Goal: Task Accomplishment & Management: Use online tool/utility

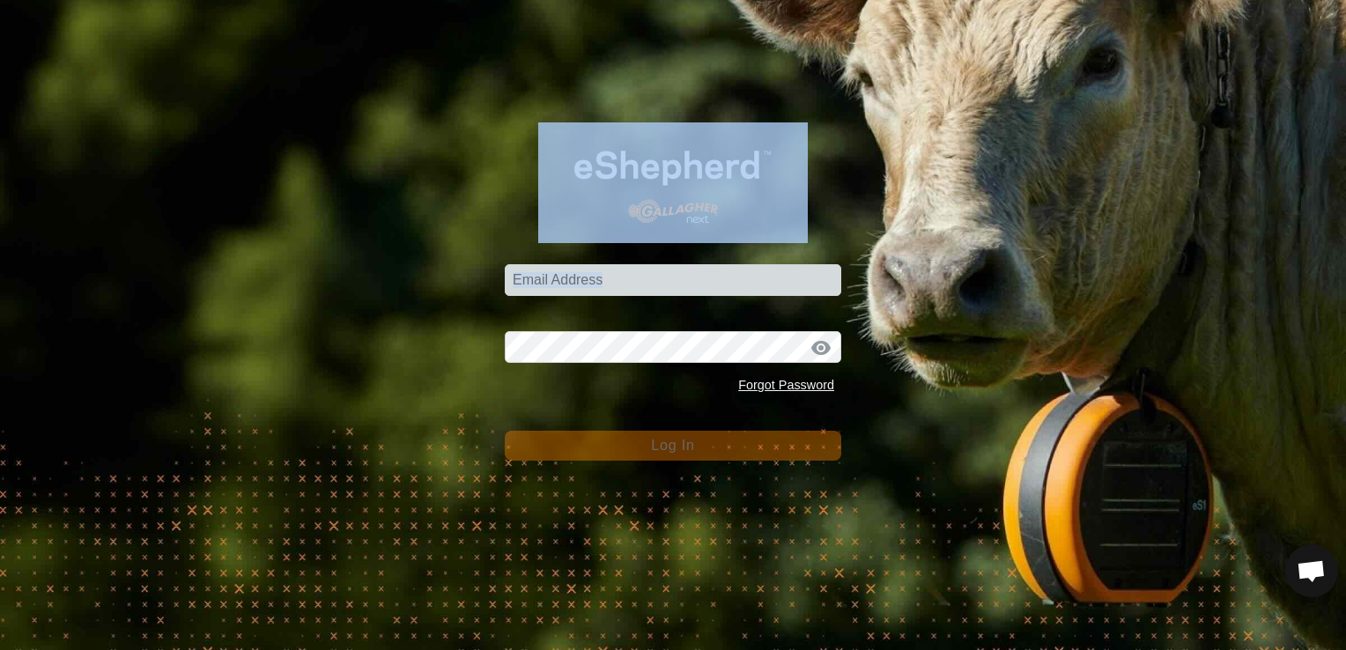
drag, startPoint x: 518, startPoint y: 207, endPoint x: 535, endPoint y: 160, distance: 49.6
click at [535, 160] on div "Email Address Password Forgot Password Log In" at bounding box center [673, 325] width 1346 height 650
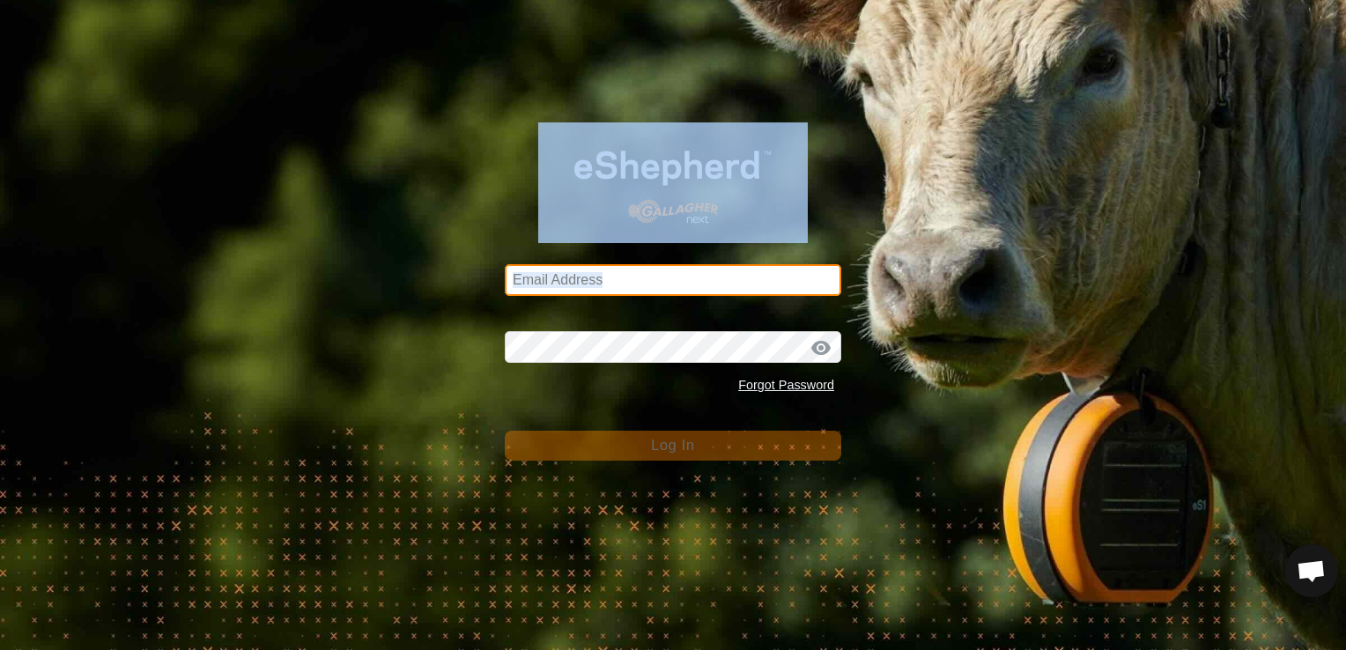
type input "gt5779b@gmail.com"
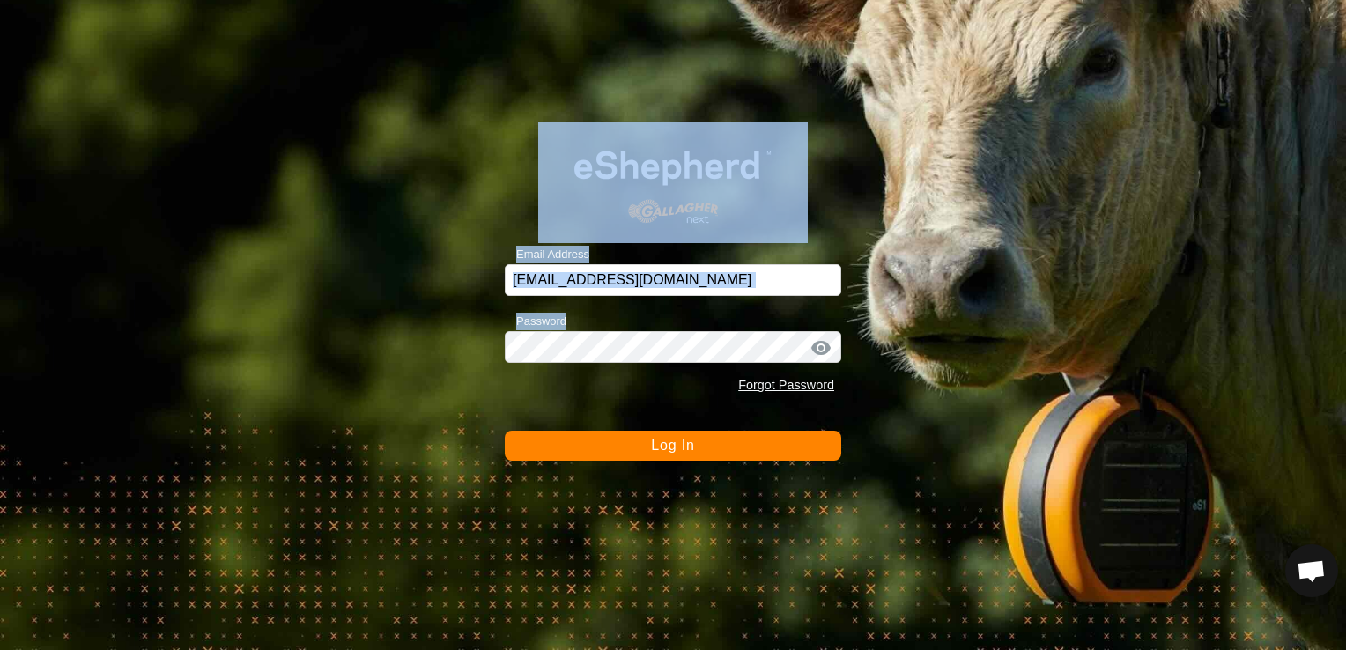
click at [370, 335] on div "Email Address gt5779b@gmail.com Password Forgot Password Log In" at bounding box center [673, 325] width 1346 height 650
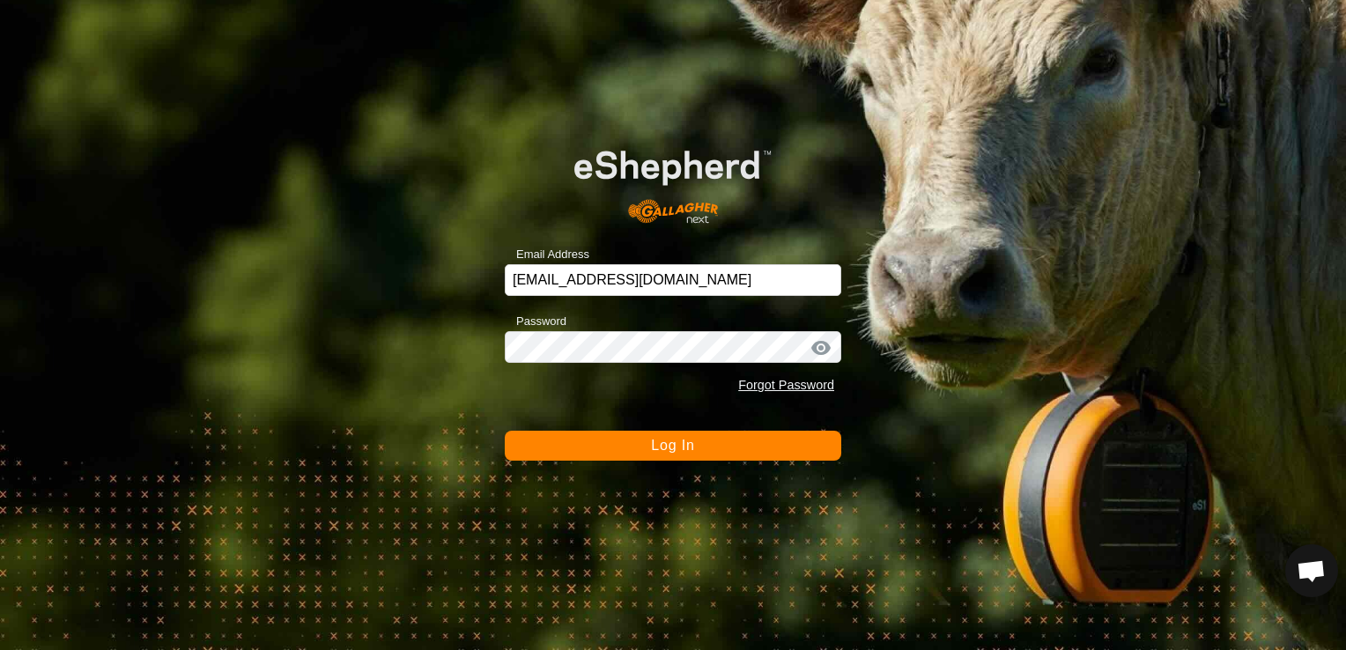
click at [698, 449] on button "Log In" at bounding box center [673, 446] width 337 height 30
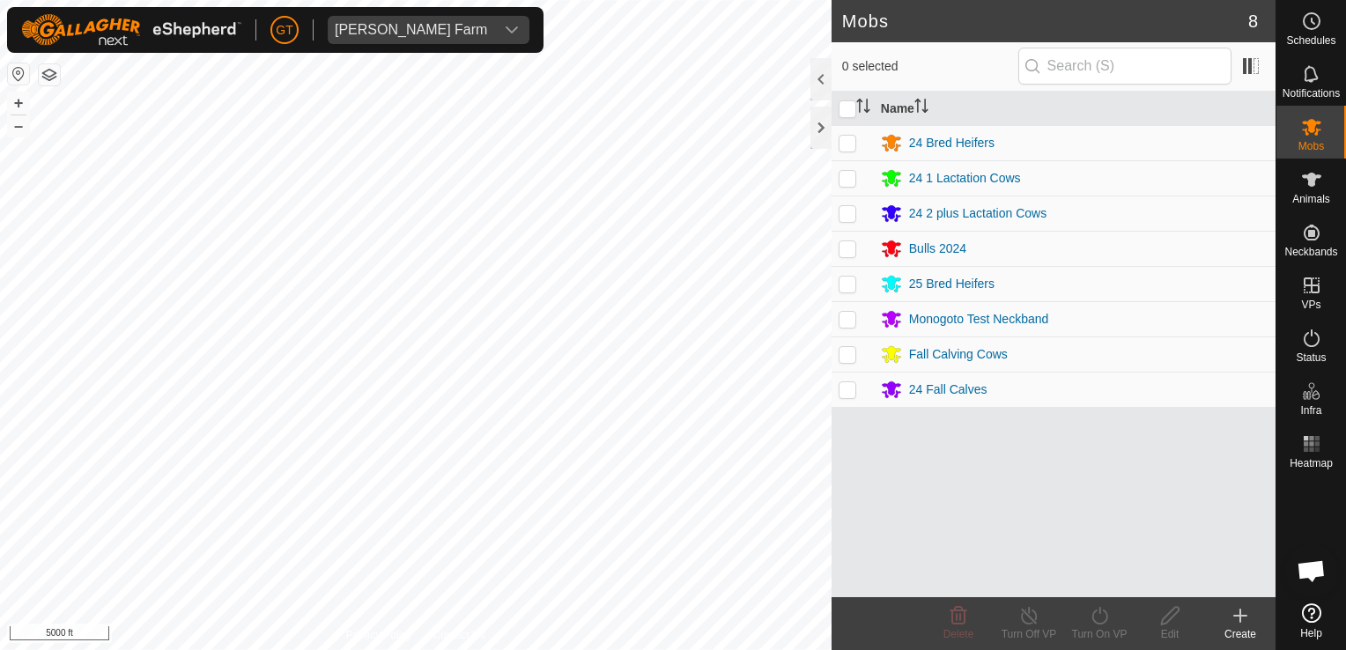
click at [455, 0] on html "GT Thoren Farm Schedules Notifications Mobs Animals Neckbands VPs Status Infra …" at bounding box center [673, 325] width 1346 height 650
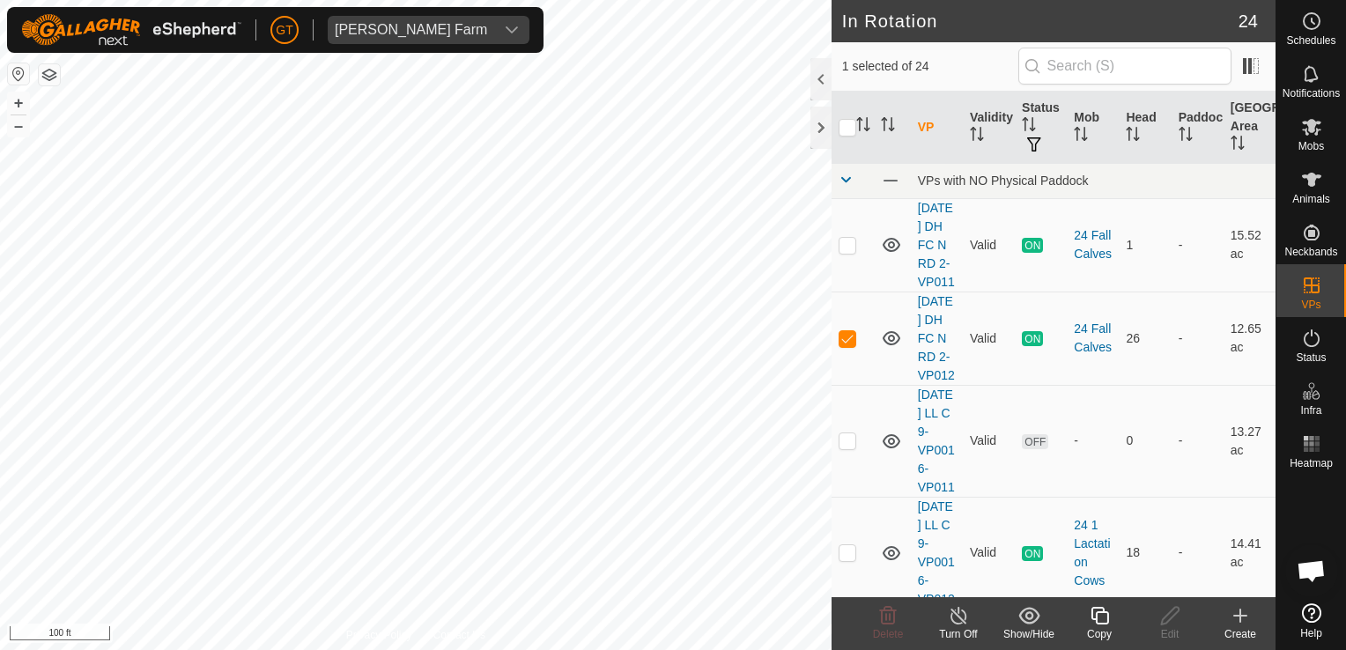
click at [1102, 618] on icon at bounding box center [1100, 615] width 22 height 21
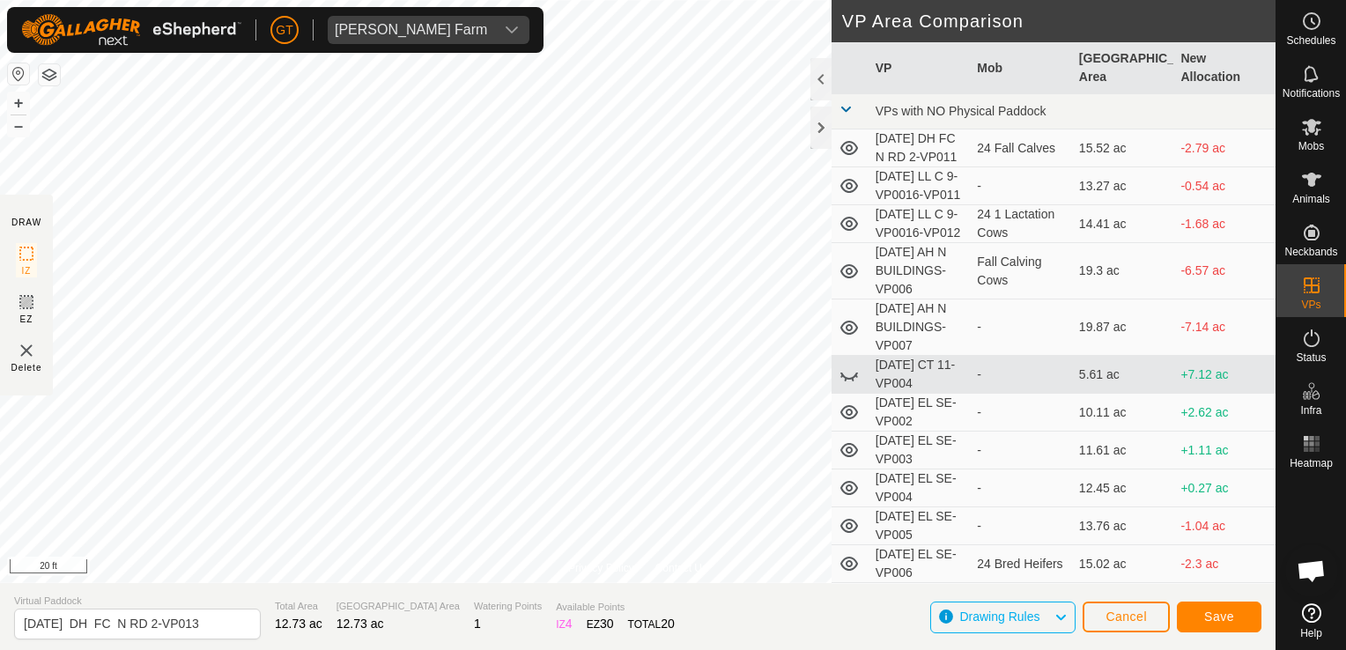
click at [879, 150] on div "Privacy Policy Contact Us Type: Inclusion Zone undefined Animal + – ⇧ i 20 ft D…" at bounding box center [638, 325] width 1276 height 650
click at [1001, 179] on div "Privacy Policy Contact Us Type: Inclusion Zone undefined Animal + – ⇧ i 20 ft D…" at bounding box center [638, 325] width 1276 height 650
click at [1188, 179] on div "Privacy Policy Contact Us Type: Inclusion Zone undefined Animal + – ⇧ i 20 ft D…" at bounding box center [638, 325] width 1276 height 650
click at [974, 115] on div "Privacy Policy Contact Us Type: Inclusion Zone undefined Animal + – ⇧ i 20 ft D…" at bounding box center [638, 325] width 1276 height 650
click at [1056, 191] on div "Privacy Policy Contact Us Type: Inclusion Zone undefined Animal + – ⇧ i 20 ft D…" at bounding box center [638, 325] width 1276 height 650
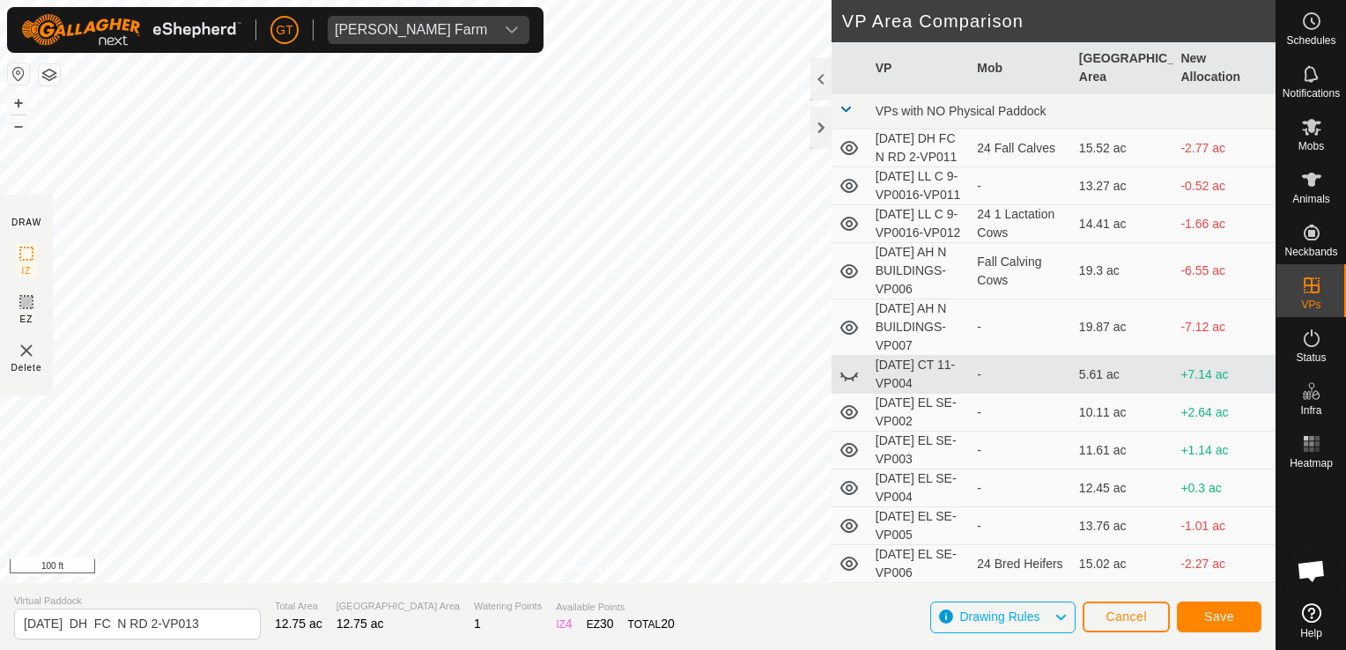
click at [844, 10] on div "Privacy Policy Contact Us Type: Inclusion Zone undefined Animal + – ⇧ i 100 ft …" at bounding box center [638, 325] width 1276 height 650
click at [0, 347] on html "[PERSON_NAME] Farm Schedules Notifications Mobs Animals Neckbands VPs Status In…" at bounding box center [673, 325] width 1346 height 650
click at [0, 460] on html "[PERSON_NAME] Farm Schedules Notifications Mobs Animals Neckbands VPs Status In…" at bounding box center [673, 325] width 1346 height 650
click at [0, 465] on html "[PERSON_NAME] Farm Schedules Notifications Mobs Animals Neckbands VPs Status In…" at bounding box center [673, 325] width 1346 height 650
click at [0, 586] on html "[PERSON_NAME] Farm Schedules Notifications Mobs Animals Neckbands VPs Status In…" at bounding box center [673, 325] width 1346 height 650
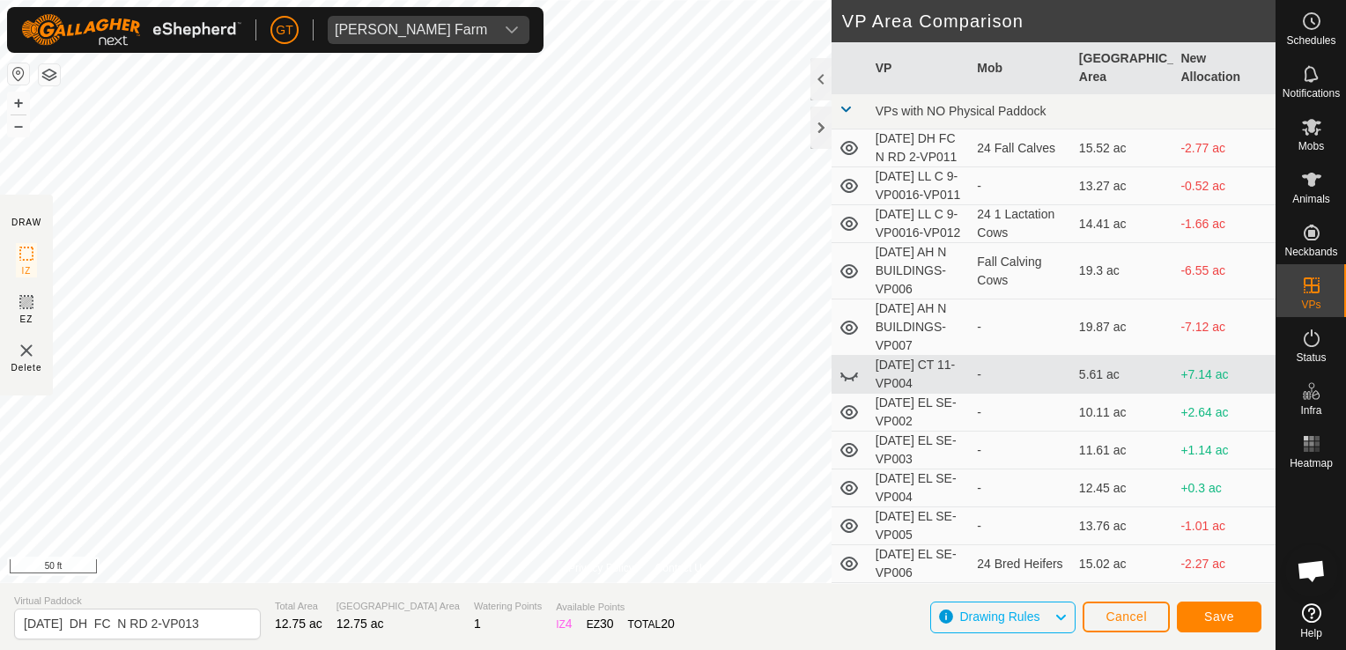
click at [0, 537] on html "[PERSON_NAME] Farm Schedules Notifications Mobs Animals Neckbands VPs Status In…" at bounding box center [673, 325] width 1346 height 650
click at [1018, 359] on div "Privacy Policy Contact Us Type: Inclusion Zone undefined Animal + – ⇧ i 100 ft …" at bounding box center [638, 325] width 1276 height 650
click at [1327, 354] on div "Schedules Notifications Mobs Animals Neckbands VPs Status Infra Heatmap Help Pr…" at bounding box center [673, 325] width 1346 height 650
click at [1093, 368] on div "Privacy Policy Contact Us Type: Inclusion Zone undefined Animal + – ⇧ i 200 ft …" at bounding box center [638, 325] width 1276 height 650
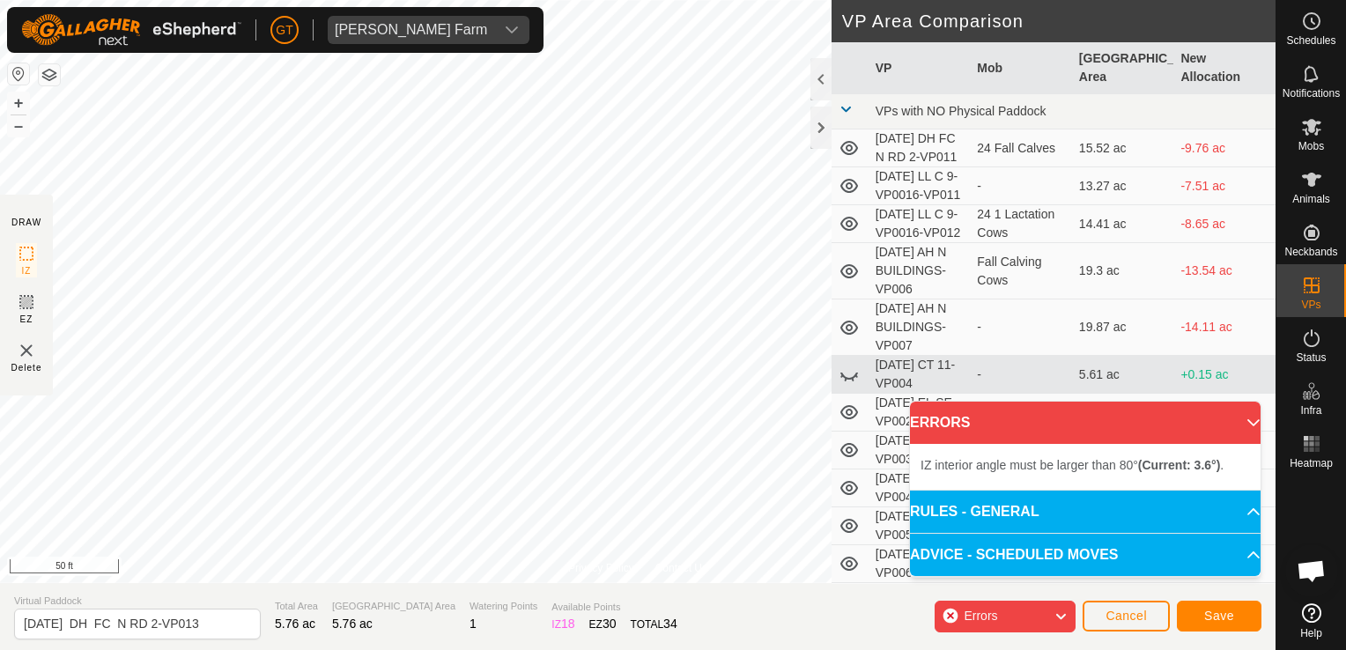
click at [0, 435] on html "[PERSON_NAME] Farm Schedules Notifications Mobs Animals Neckbands VPs Status In…" at bounding box center [673, 325] width 1346 height 650
click at [0, 394] on html "[PERSON_NAME] Farm Schedules Notifications Mobs Animals Neckbands VPs Status In…" at bounding box center [673, 325] width 1346 height 650
click at [0, 346] on html "[PERSON_NAME] Farm Schedules Notifications Mobs Animals Neckbands VPs Status In…" at bounding box center [673, 325] width 1346 height 650
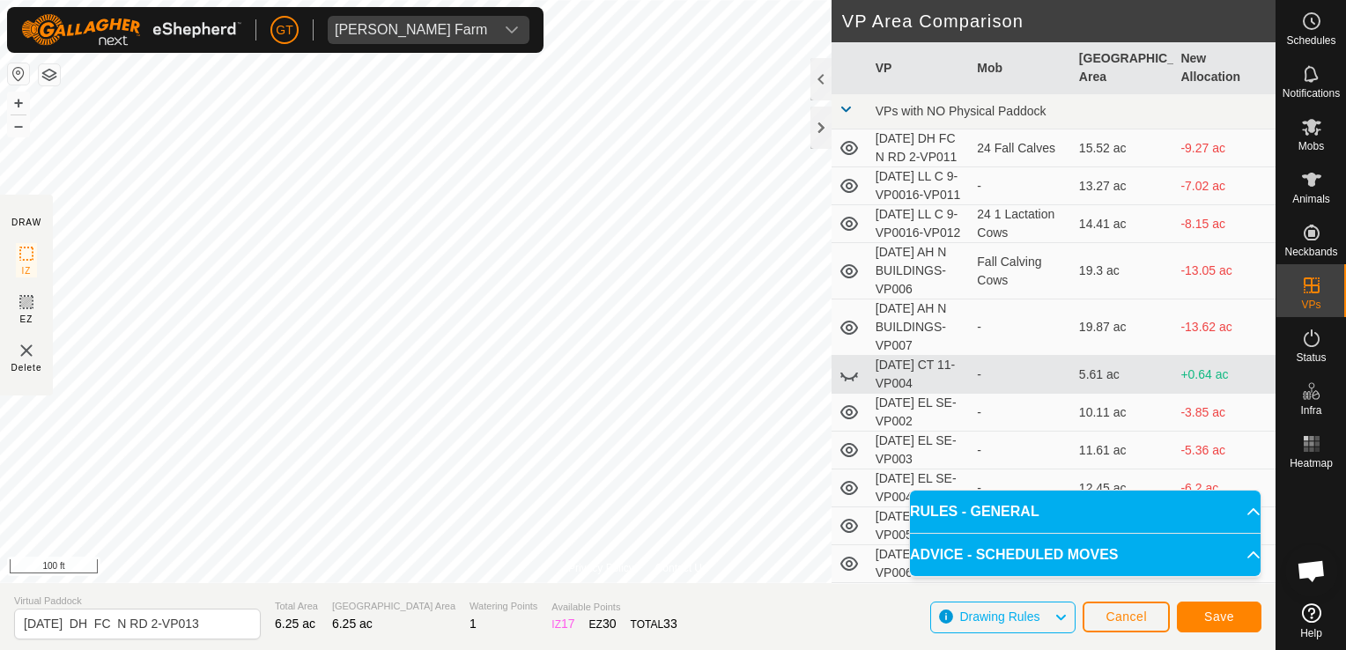
click at [0, 344] on html "[PERSON_NAME] Farm Schedules Notifications Mobs Animals Neckbands VPs Status In…" at bounding box center [673, 325] width 1346 height 650
click at [1239, 617] on button "Save" at bounding box center [1219, 617] width 85 height 31
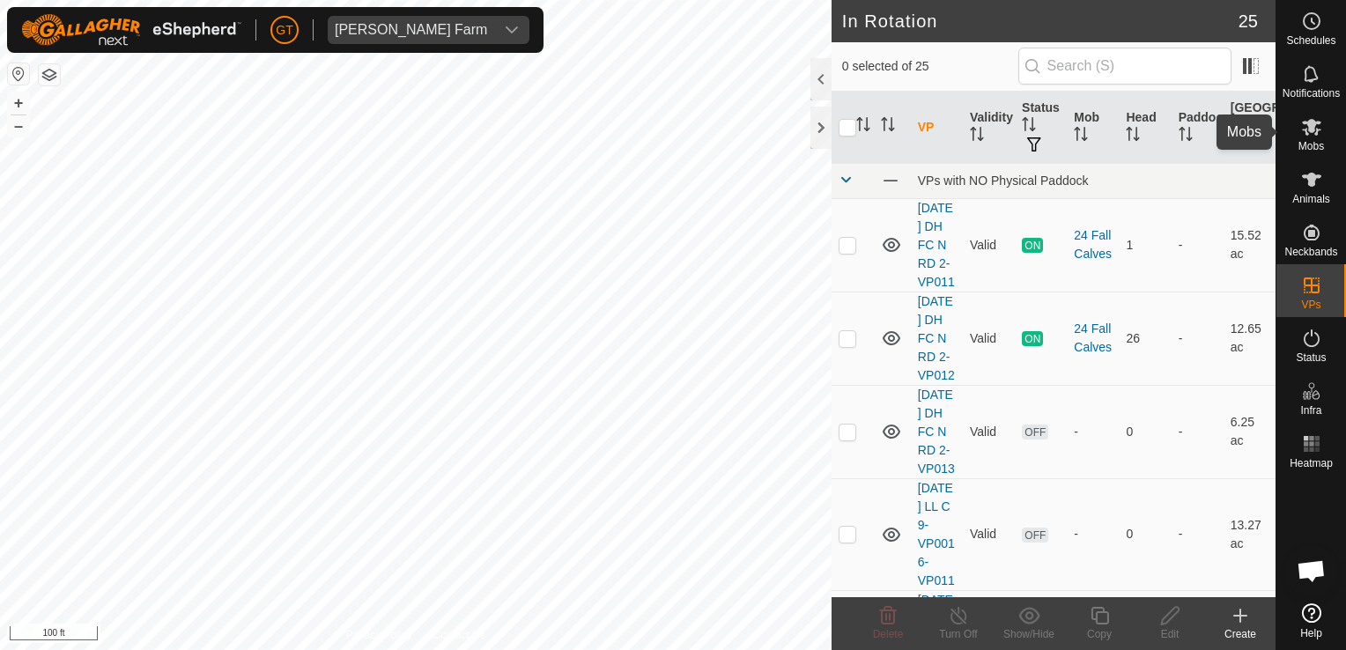
click at [1316, 122] on icon at bounding box center [1311, 127] width 19 height 17
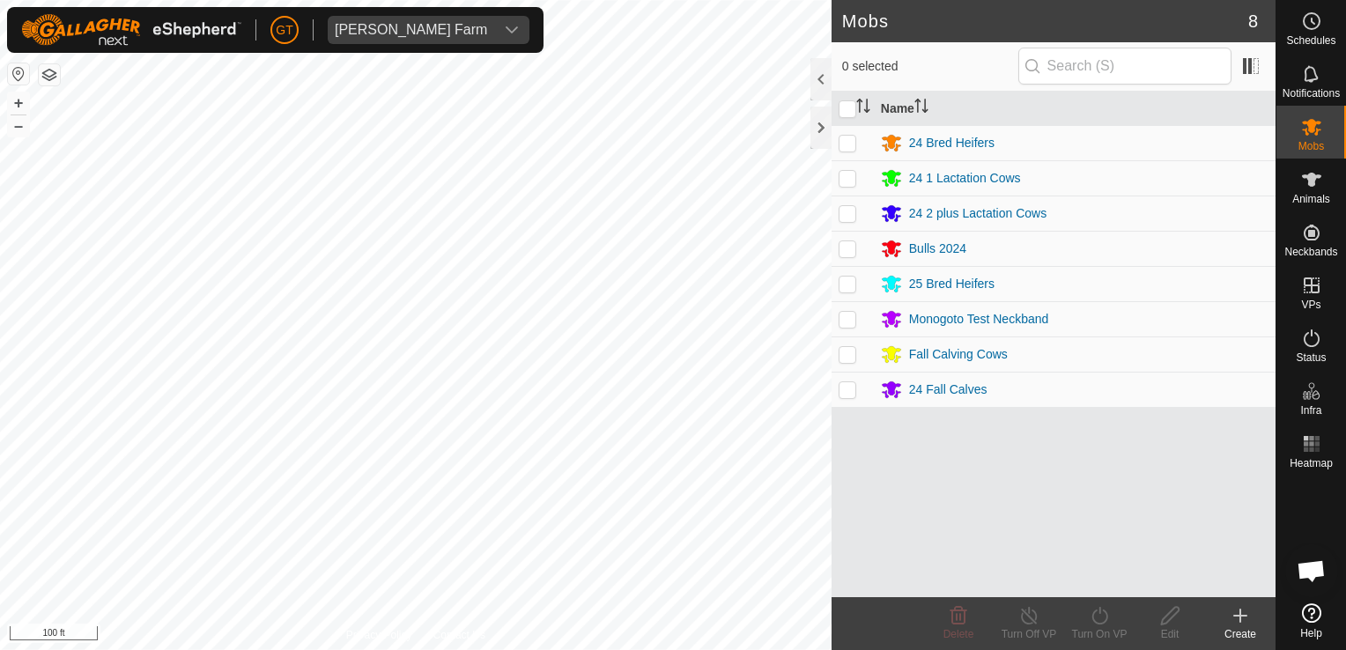
click at [853, 389] on p-checkbox at bounding box center [848, 389] width 18 height 14
checkbox input "true"
click at [1105, 618] on icon at bounding box center [1100, 615] width 22 height 21
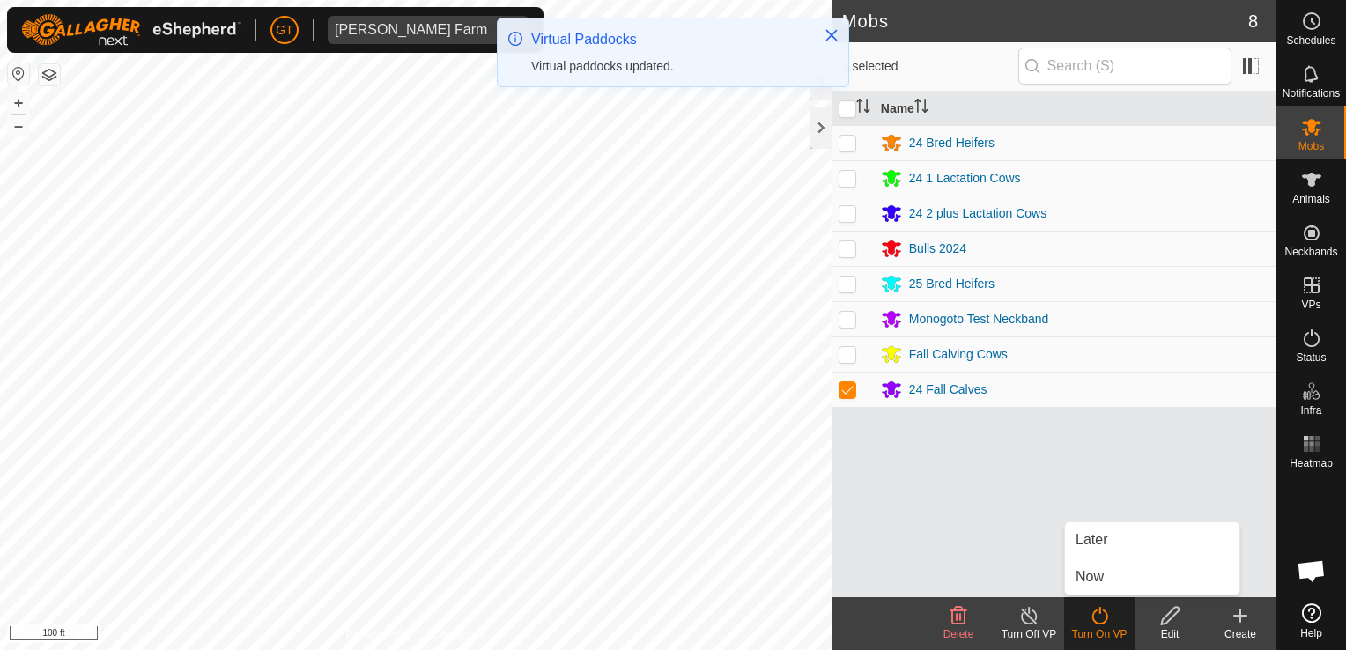
click at [1117, 580] on link "Now" at bounding box center [1152, 576] width 174 height 35
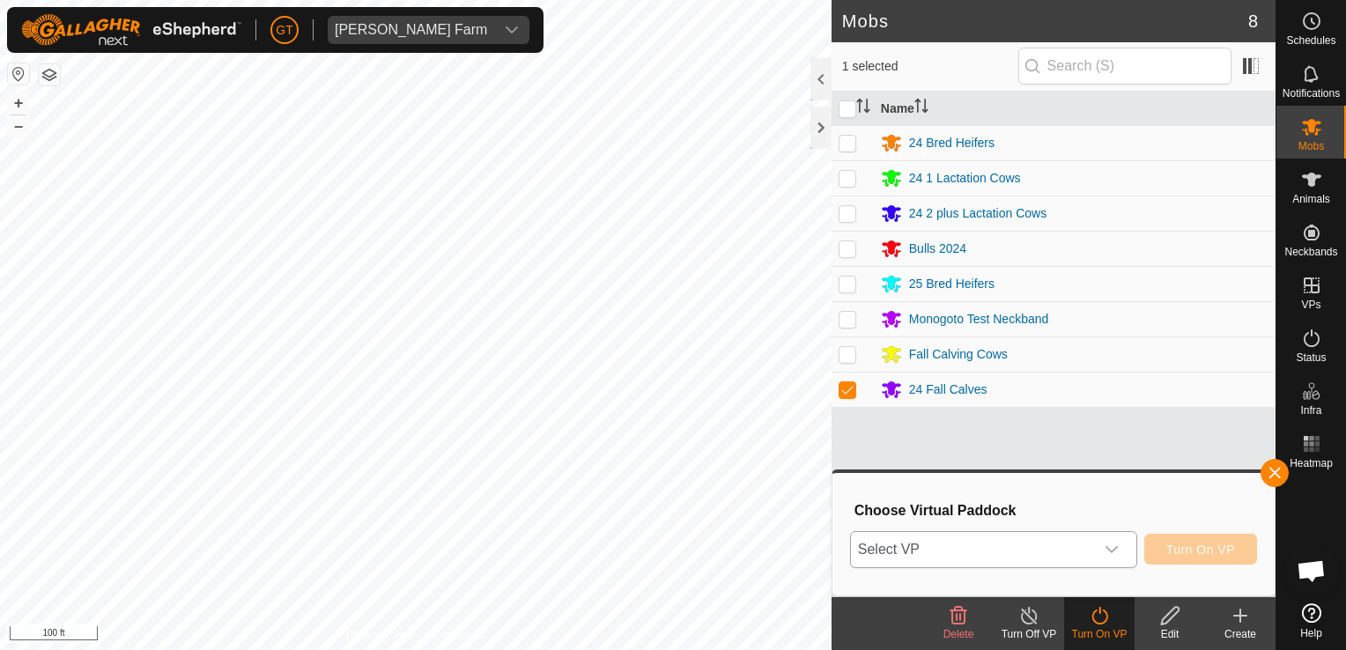
click at [1116, 544] on icon "dropdown trigger" at bounding box center [1112, 550] width 14 height 14
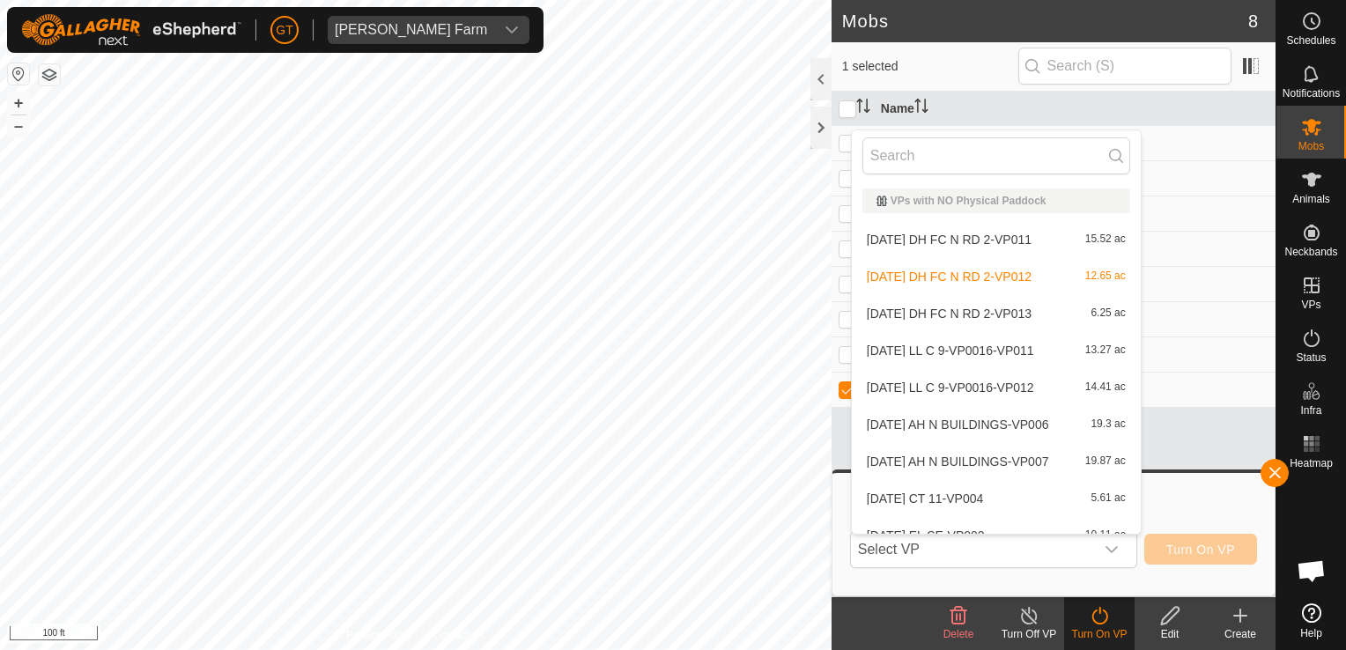
click at [0, 356] on html "[PERSON_NAME] Farm Schedules Notifications Mobs Animals Neckbands VPs Status In…" at bounding box center [673, 325] width 1346 height 650
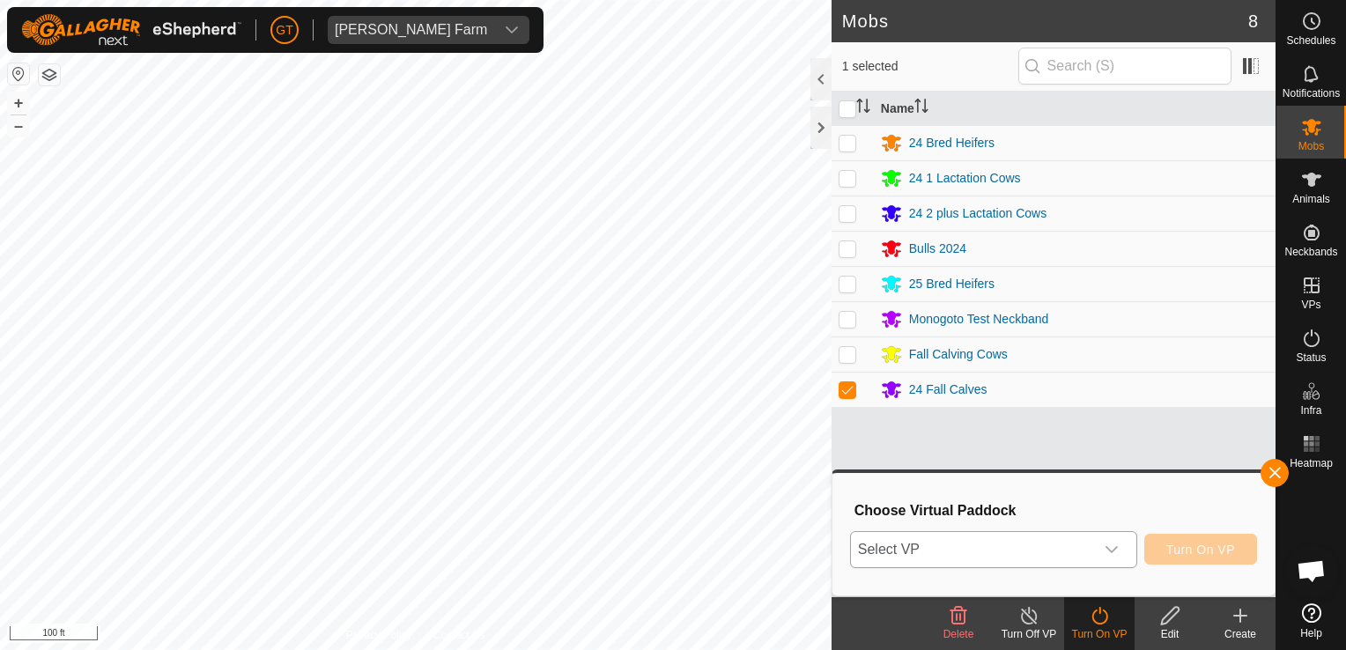
click at [1115, 549] on icon "dropdown trigger" at bounding box center [1112, 550] width 14 height 14
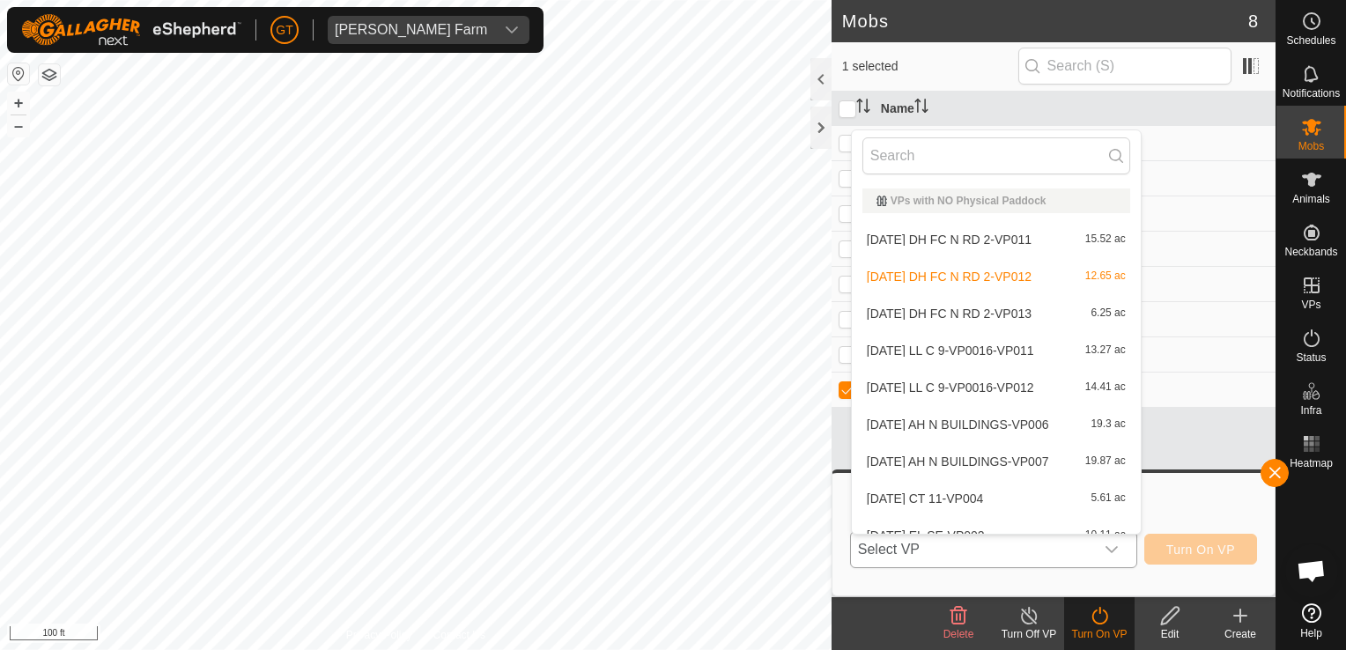
scroll to position [19, 0]
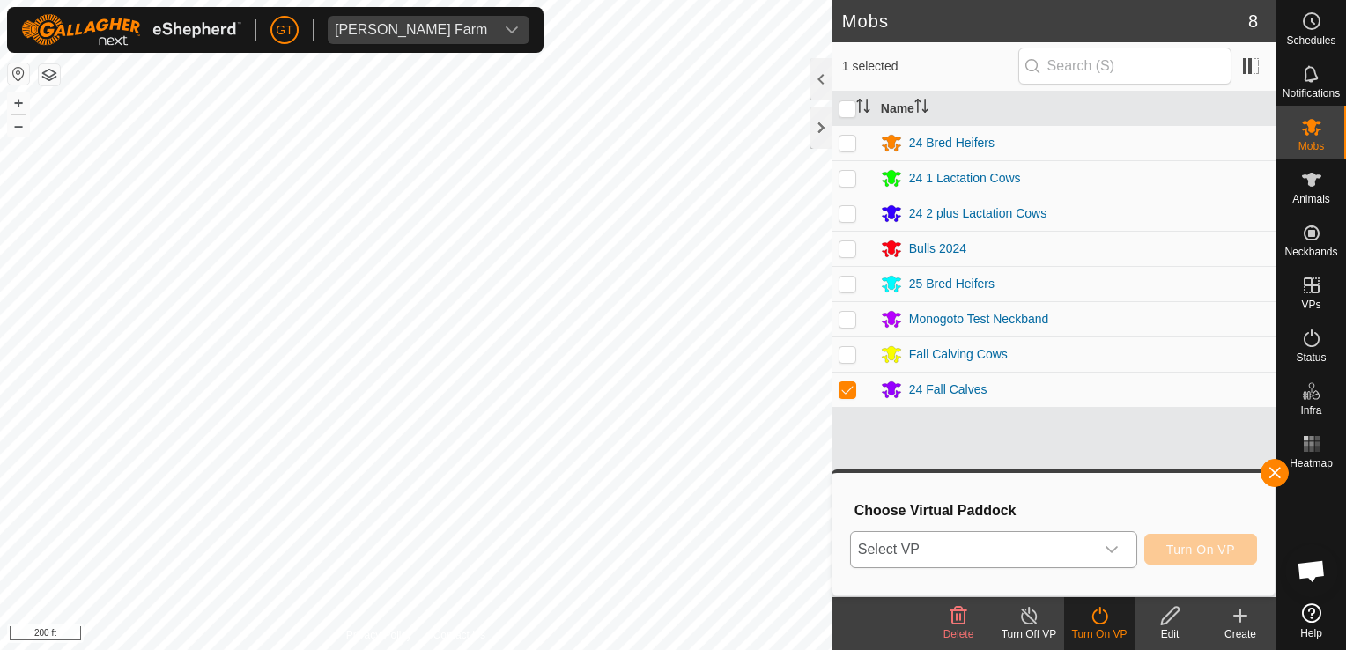
drag, startPoint x: 1111, startPoint y: 548, endPoint x: 1121, endPoint y: 548, distance: 9.7
click at [1119, 548] on icon "dropdown trigger" at bounding box center [1112, 550] width 14 height 14
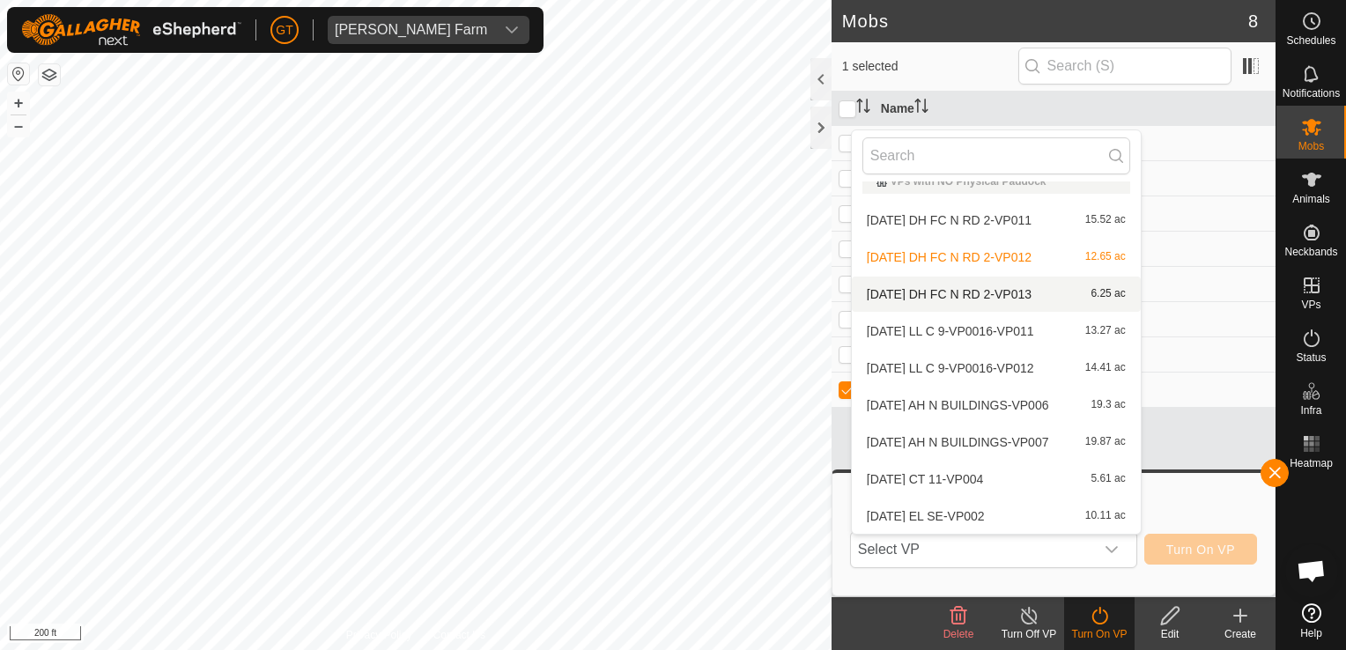
click at [965, 291] on li "[DATE] DH FC N RD 2-VP013 6.25 ac" at bounding box center [996, 294] width 289 height 35
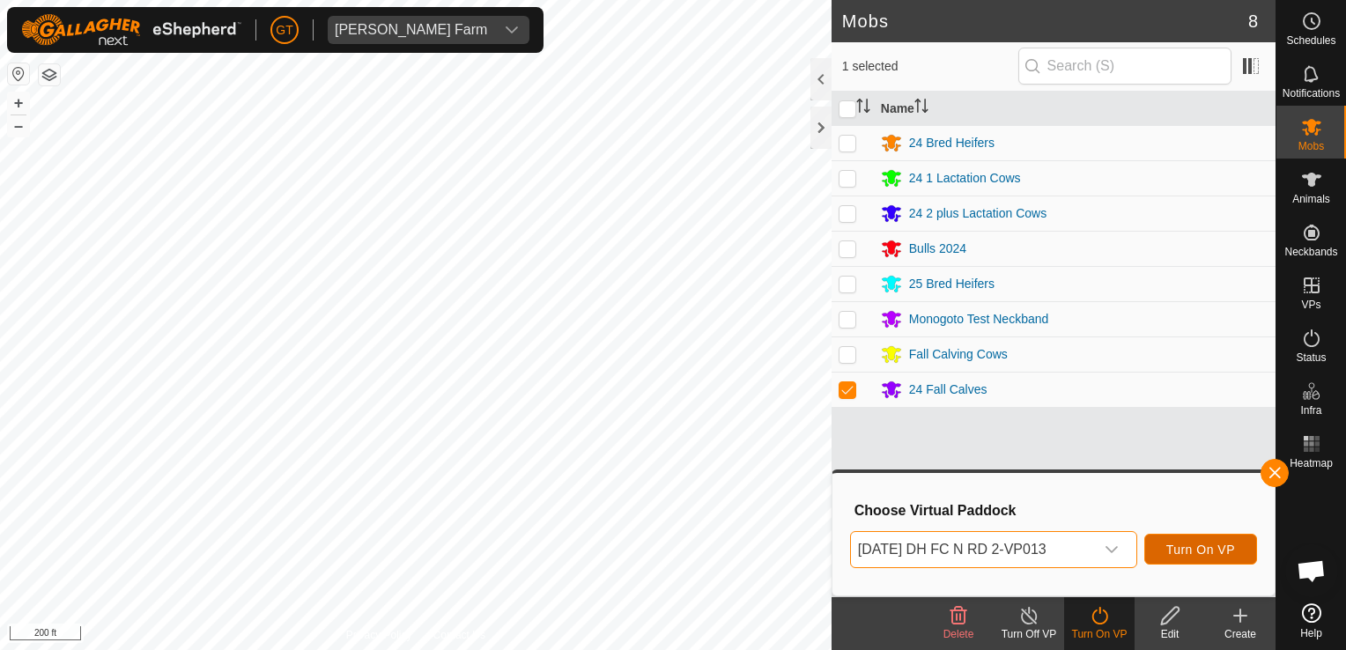
drag, startPoint x: 1174, startPoint y: 534, endPoint x: 1183, endPoint y: 531, distance: 10.0
click at [1181, 531] on div "[DATE] DH FC N RD 2-VP013 Turn On VP" at bounding box center [1053, 550] width 407 height 42
click at [1220, 553] on span "Turn On VP" at bounding box center [1200, 550] width 69 height 14
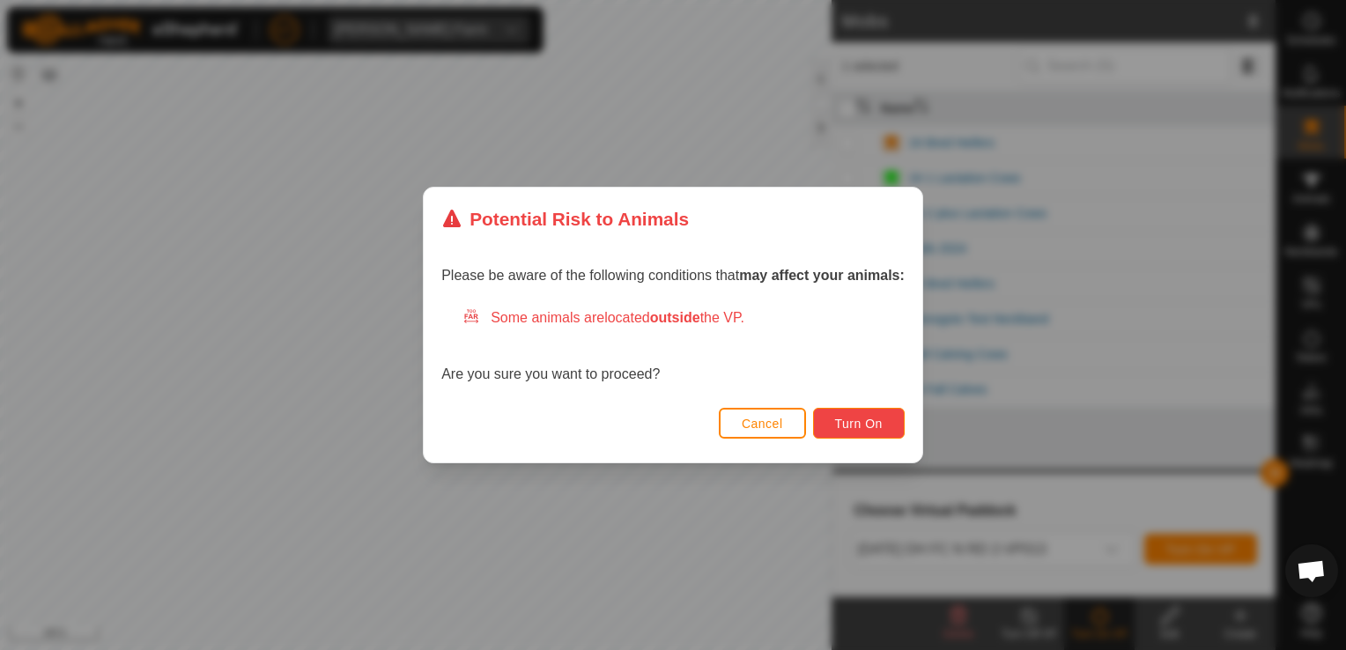
click at [865, 425] on span "Turn On" at bounding box center [859, 424] width 48 height 14
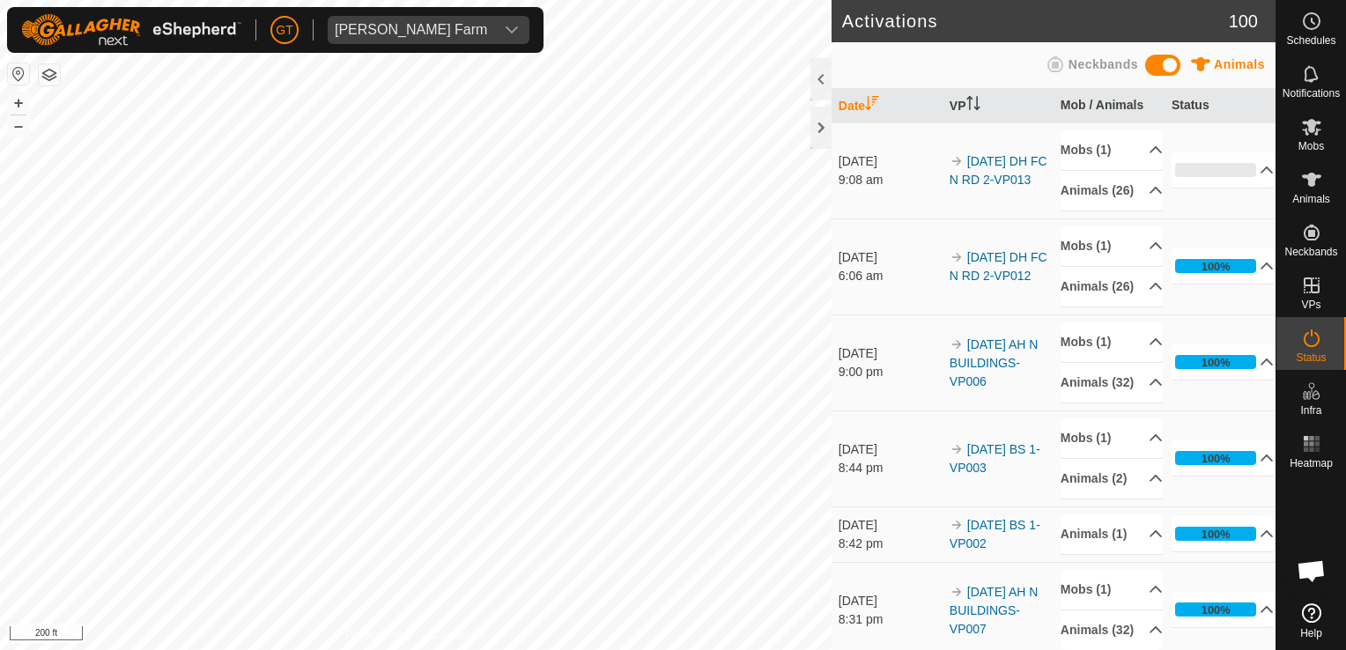
click at [0, 435] on html "[PERSON_NAME] Farm Schedules Notifications Mobs Animals Neckbands VPs Status In…" at bounding box center [673, 325] width 1346 height 650
click at [1120, 283] on div "Activations 100 Animals Neckbands Date VP Mob / Animals Status [DATE] 9:08 am 2…" at bounding box center [638, 325] width 1276 height 650
click at [849, 451] on div "Activations 100 Animals Neckbands Date VP Mob / Animals Status [DATE] 9:08 am 2…" at bounding box center [638, 325] width 1276 height 650
